Goal: Information Seeking & Learning: Learn about a topic

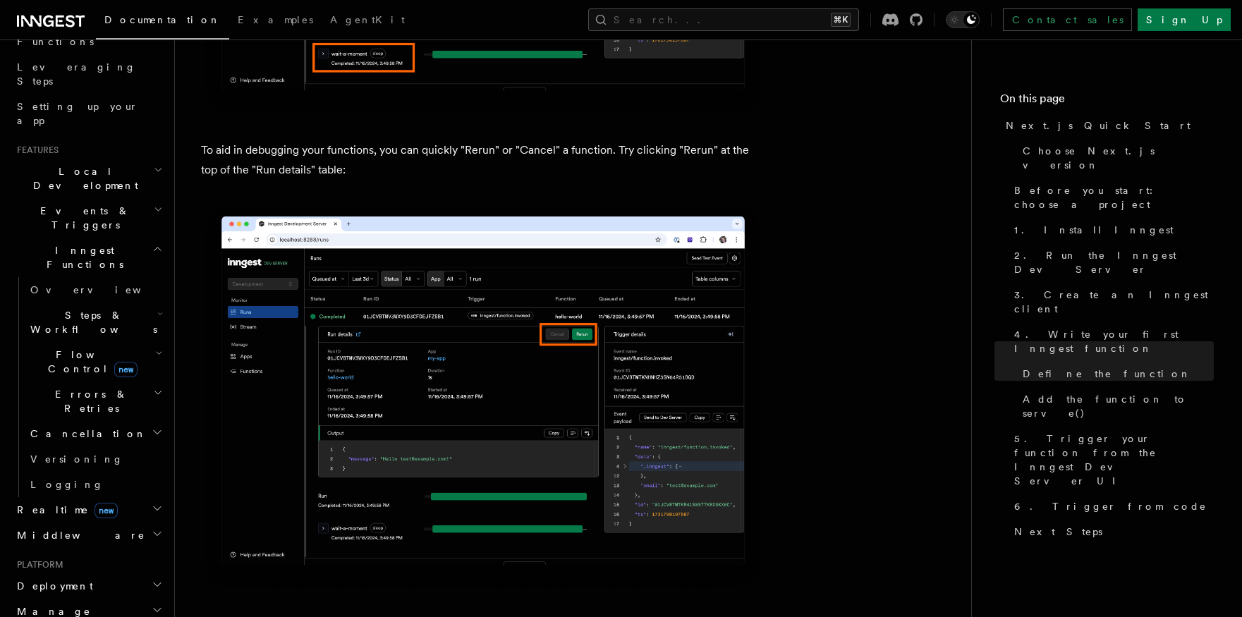
scroll to position [209, 0]
click at [157, 208] on icon "button" at bounding box center [158, 213] width 9 height 11
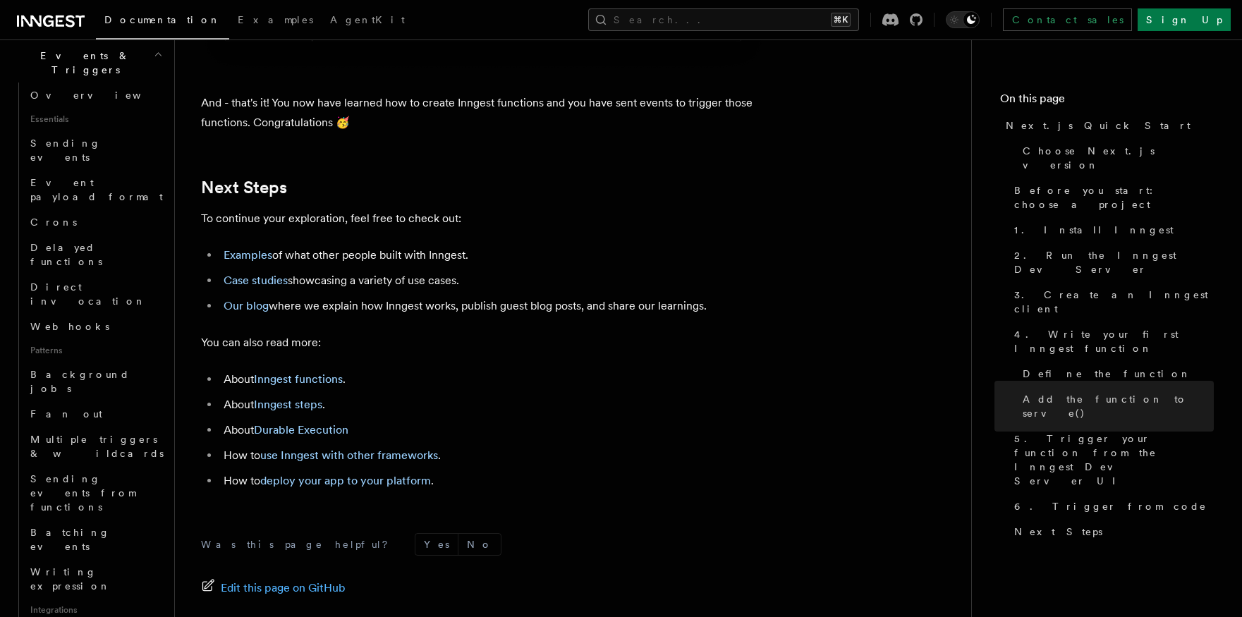
scroll to position [8713, 0]
click at [317, 385] on link "Inngest functions" at bounding box center [298, 378] width 89 height 13
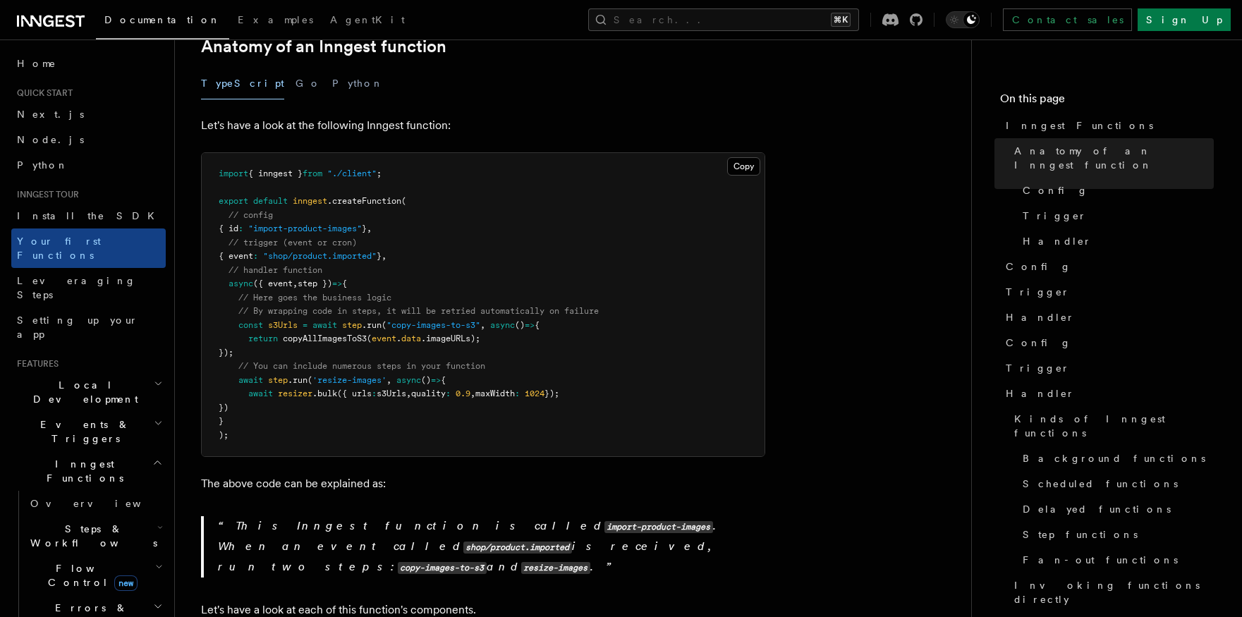
scroll to position [265, 0]
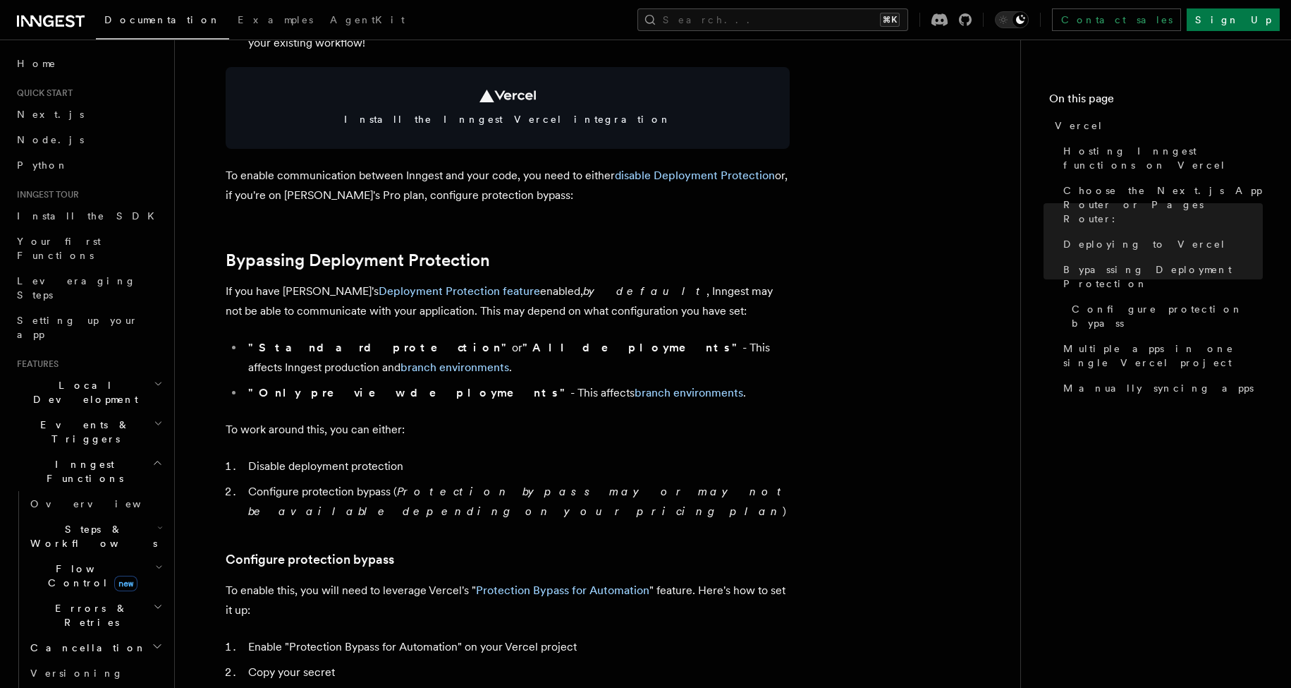
scroll to position [875, 0]
